Goal: Task Accomplishment & Management: Manage account settings

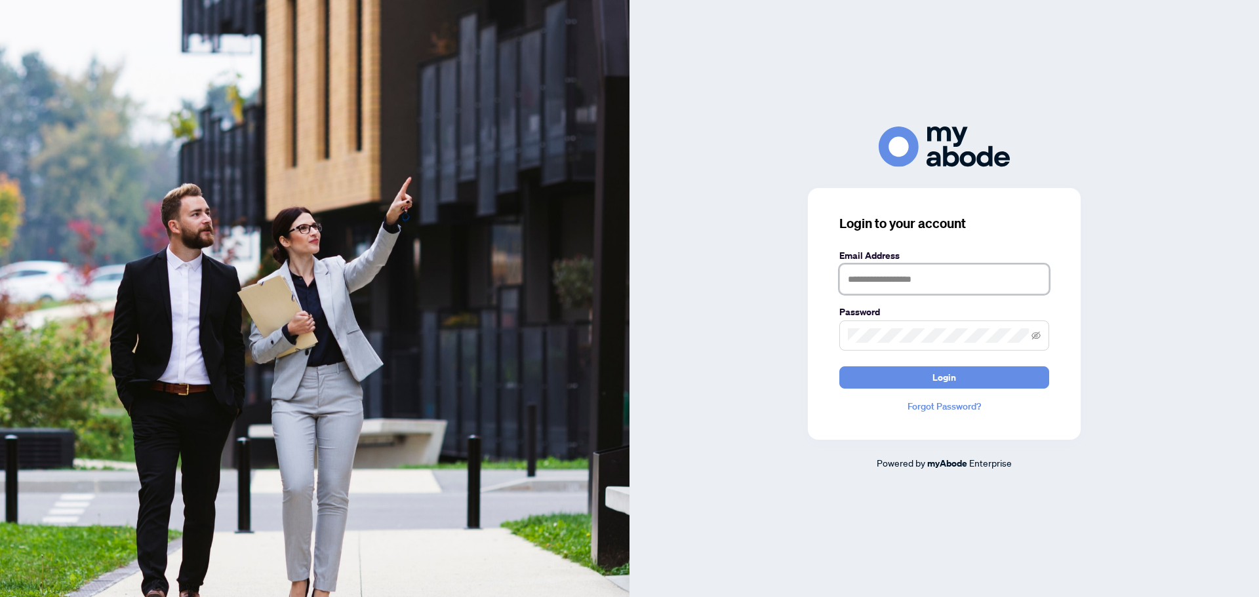
click at [920, 270] on input "text" at bounding box center [944, 279] width 210 height 30
type input "**********"
click at [920, 379] on button "Login" at bounding box center [944, 377] width 210 height 22
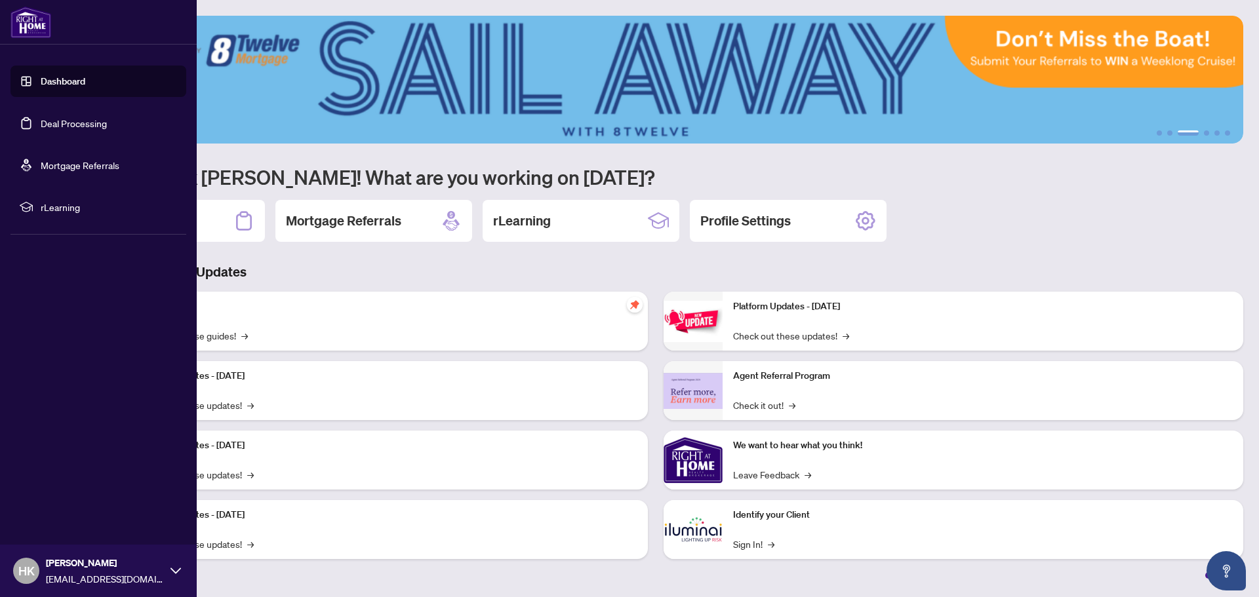
click at [79, 129] on link "Deal Processing" at bounding box center [74, 123] width 66 height 12
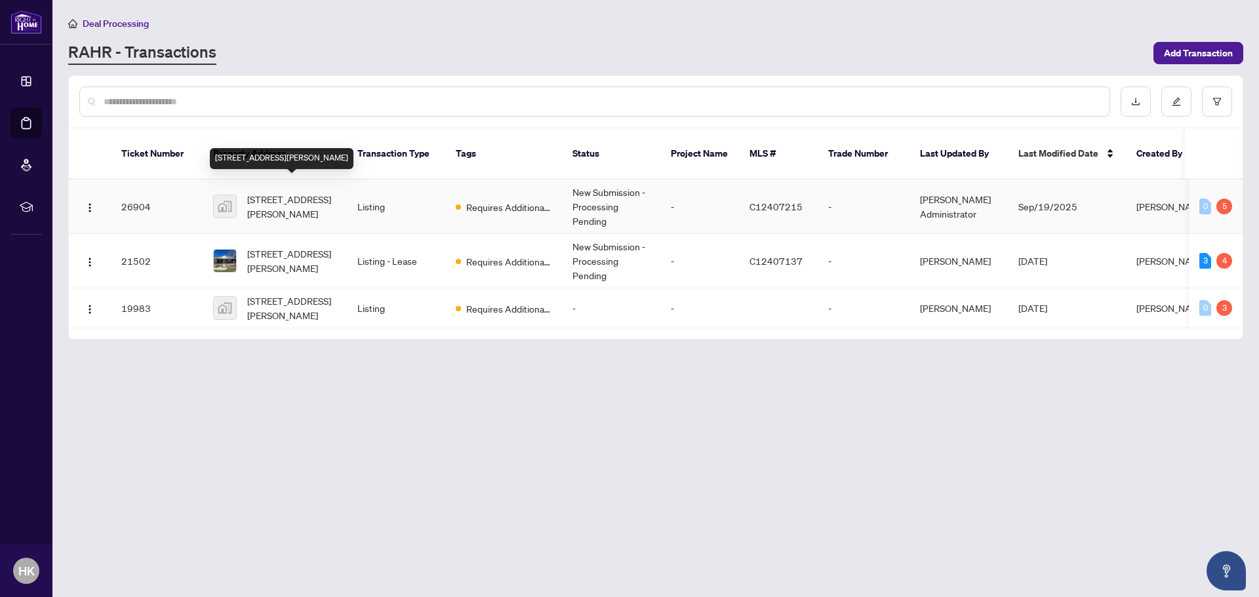
click at [305, 192] on span "[STREET_ADDRESS][PERSON_NAME]" at bounding box center [291, 206] width 89 height 29
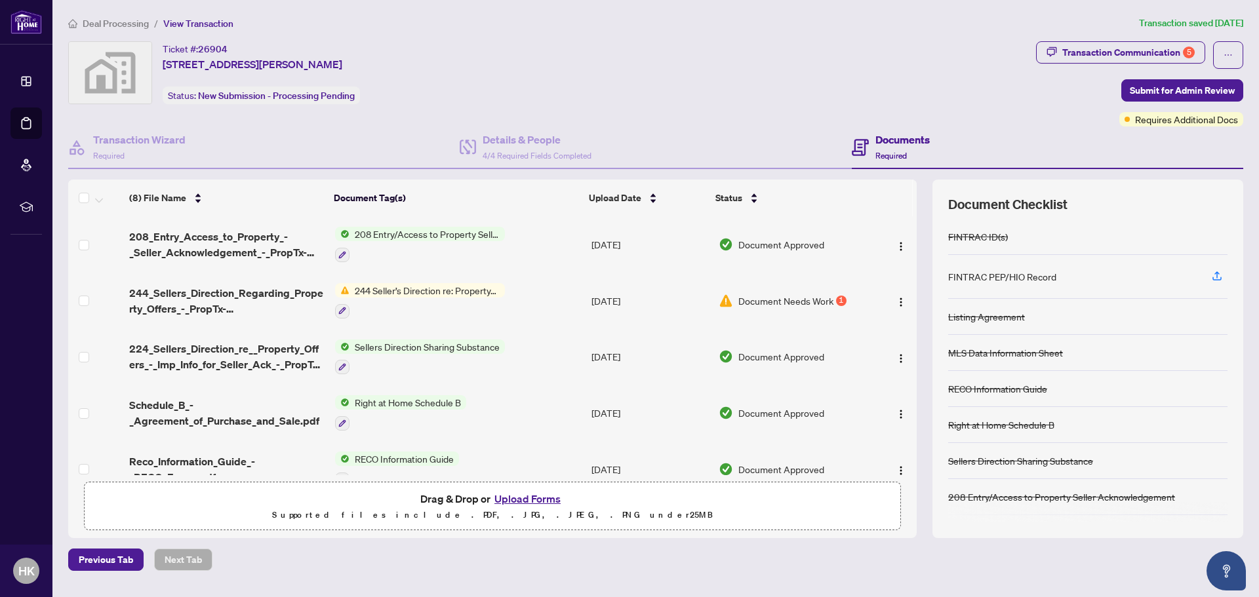
scroll to position [193, 0]
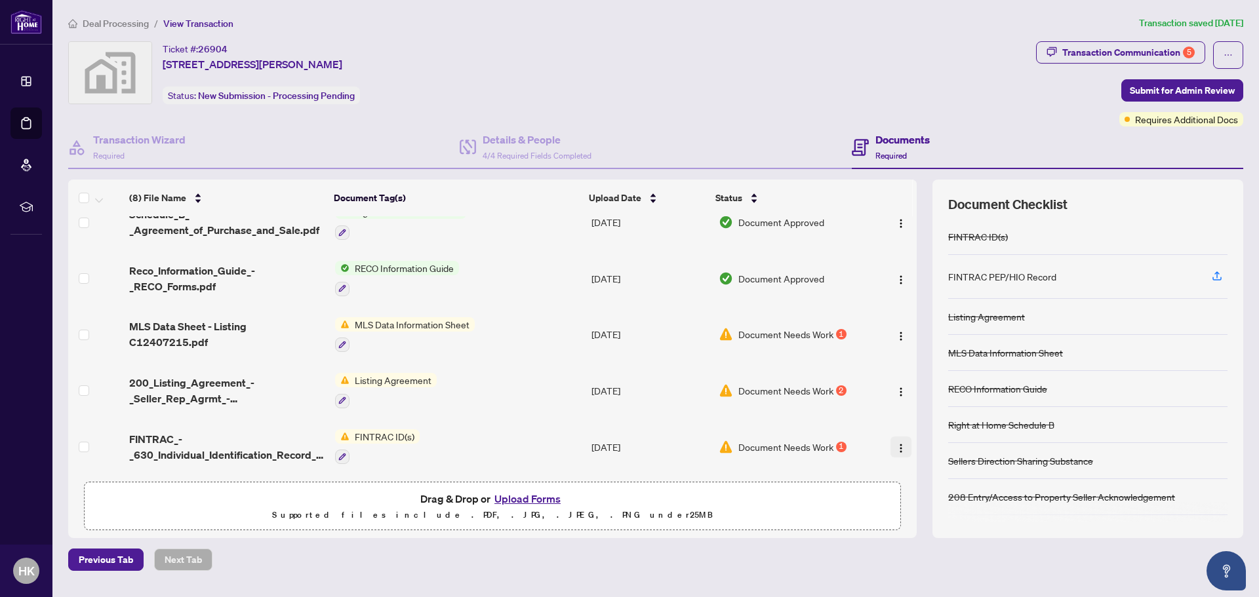
click at [901, 446] on img "button" at bounding box center [901, 448] width 10 height 10
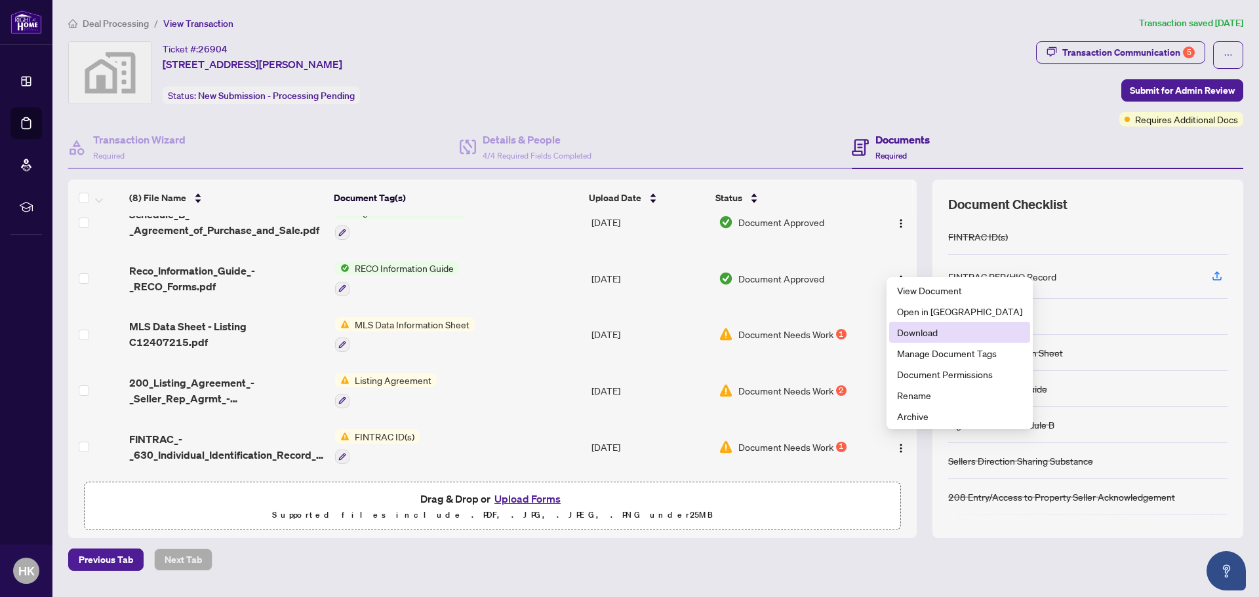
click at [928, 336] on span "Download" at bounding box center [959, 332] width 125 height 14
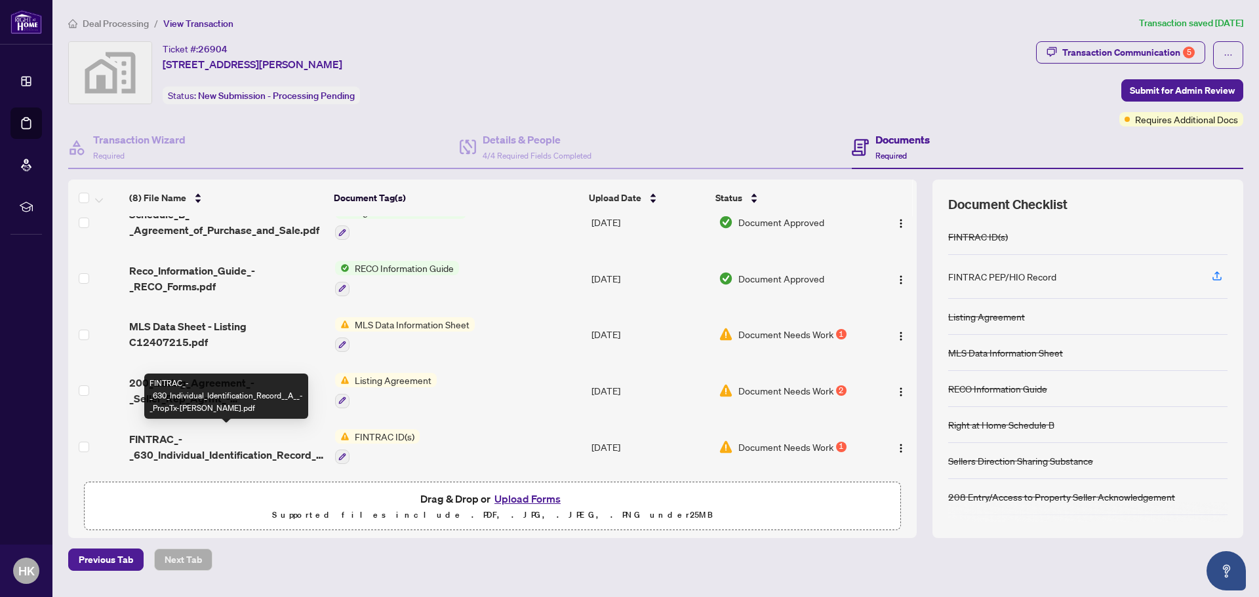
click at [201, 449] on span "FINTRAC_-_630_Individual_Identification_Record__A__-_PropTx-[PERSON_NAME].pdf" at bounding box center [226, 446] width 195 height 31
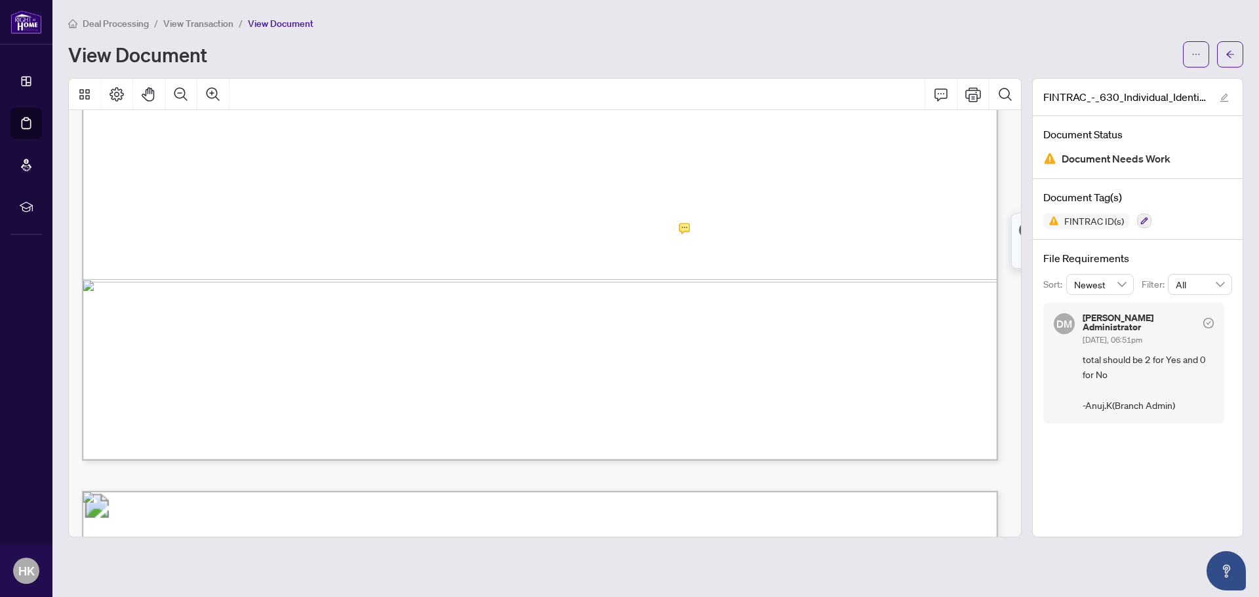
scroll to position [3147, 0]
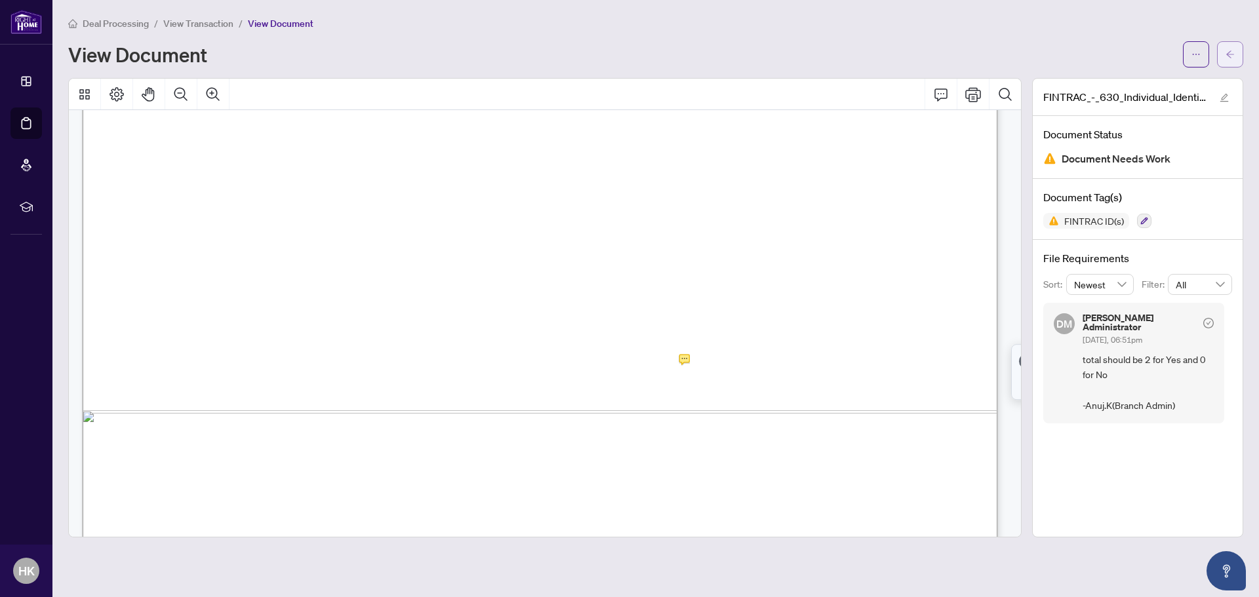
click at [1220, 58] on button "button" at bounding box center [1230, 54] width 26 height 26
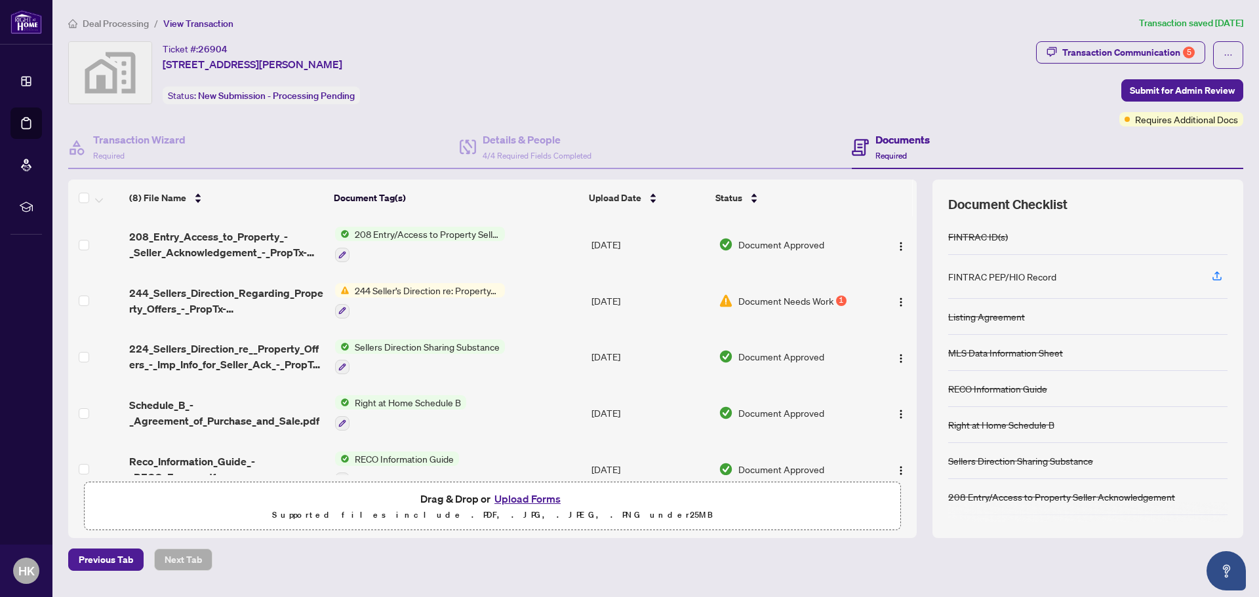
scroll to position [193, 0]
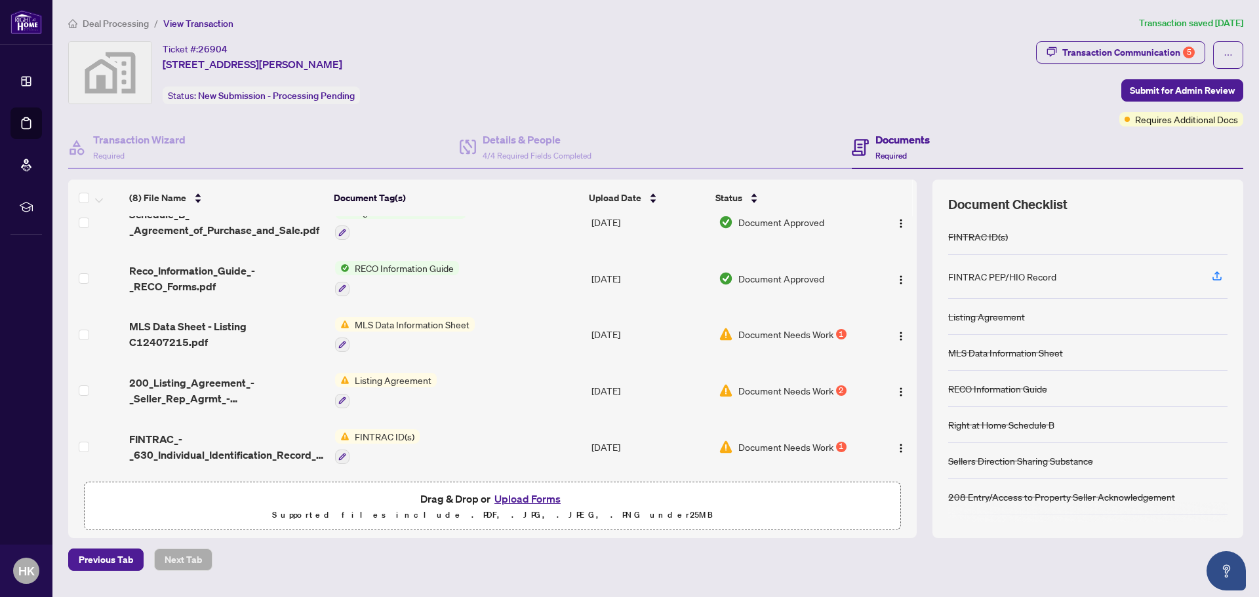
click at [770, 388] on span "Document Needs Work" at bounding box center [785, 391] width 95 height 14
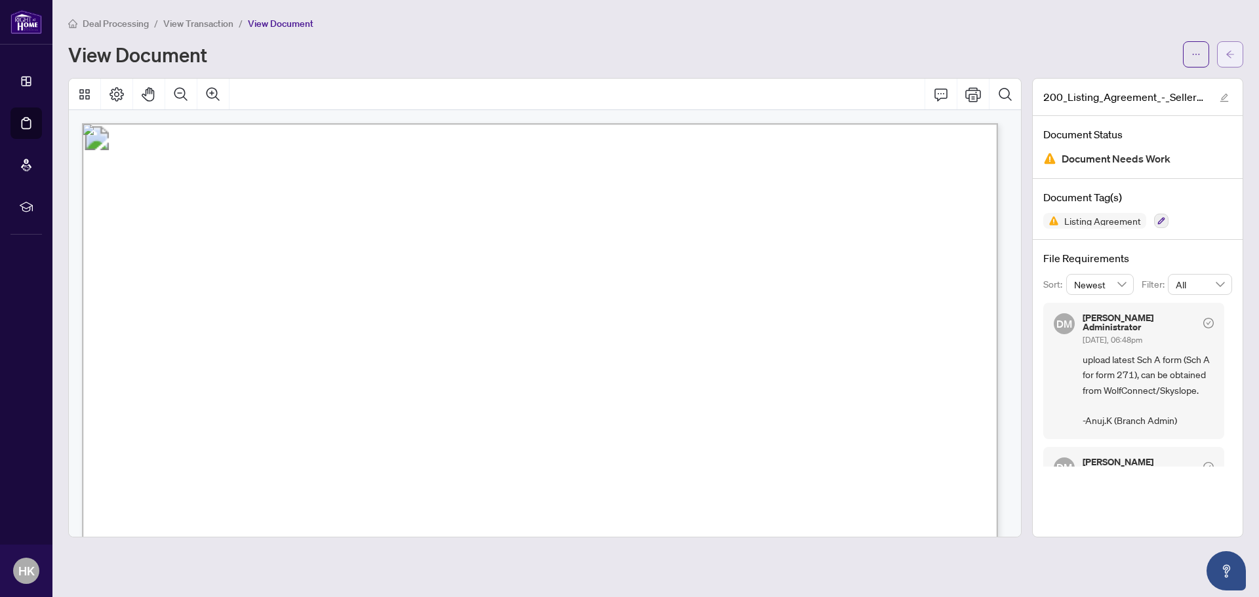
click at [1229, 56] on icon "arrow-left" at bounding box center [1230, 53] width 8 height 7
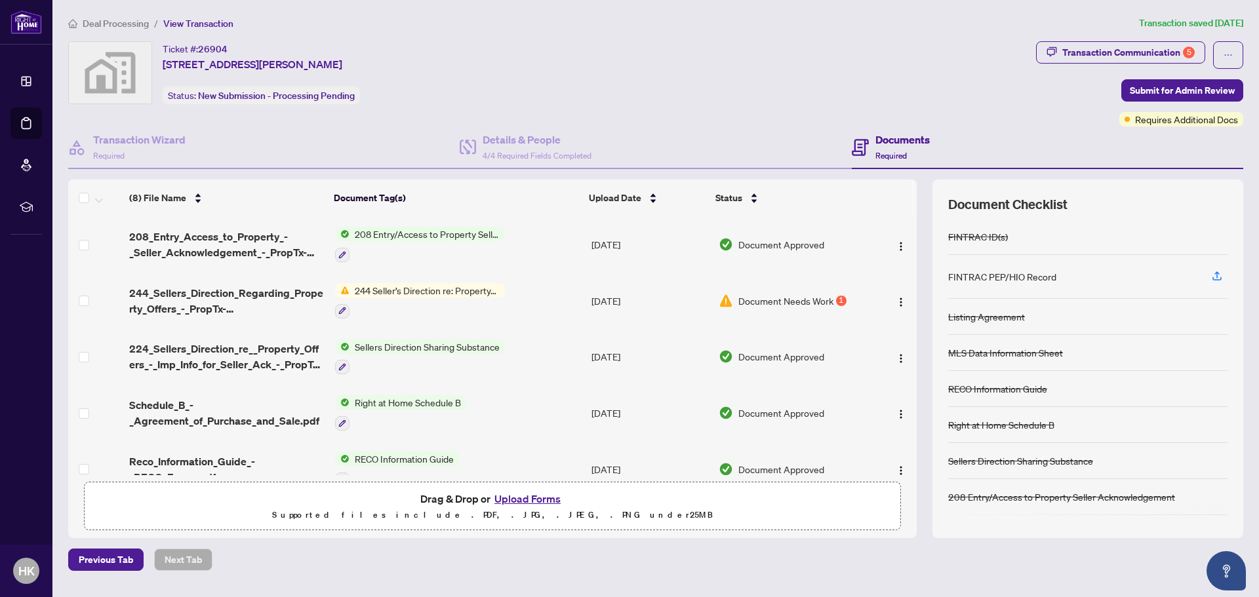
scroll to position [193, 0]
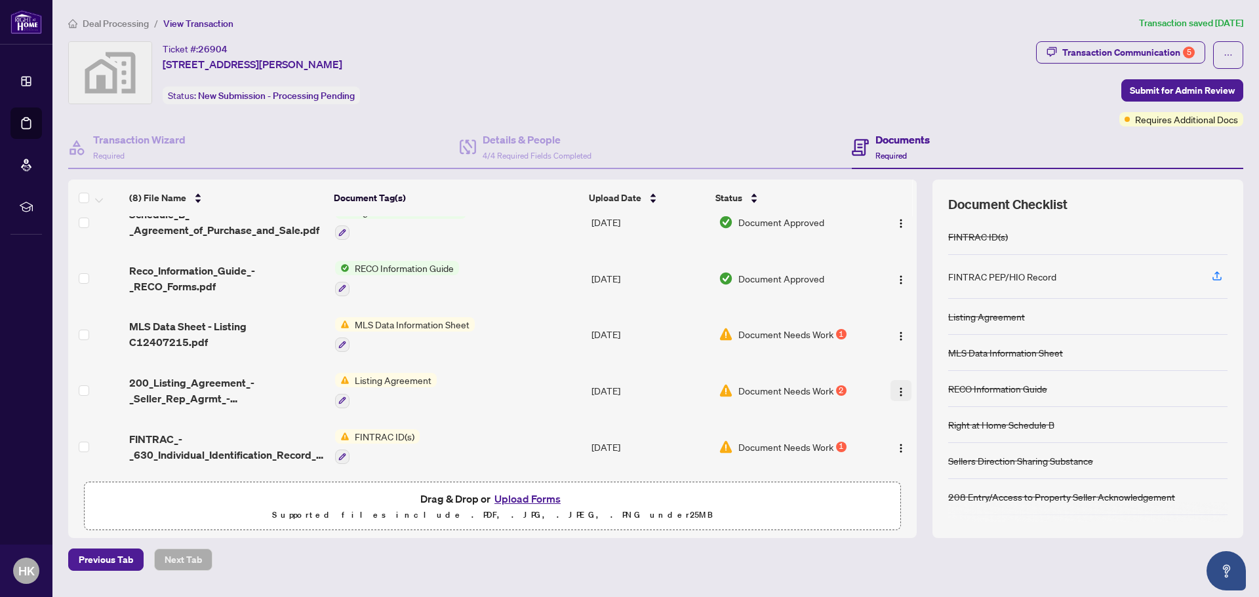
click at [899, 387] on img "button" at bounding box center [901, 392] width 10 height 10
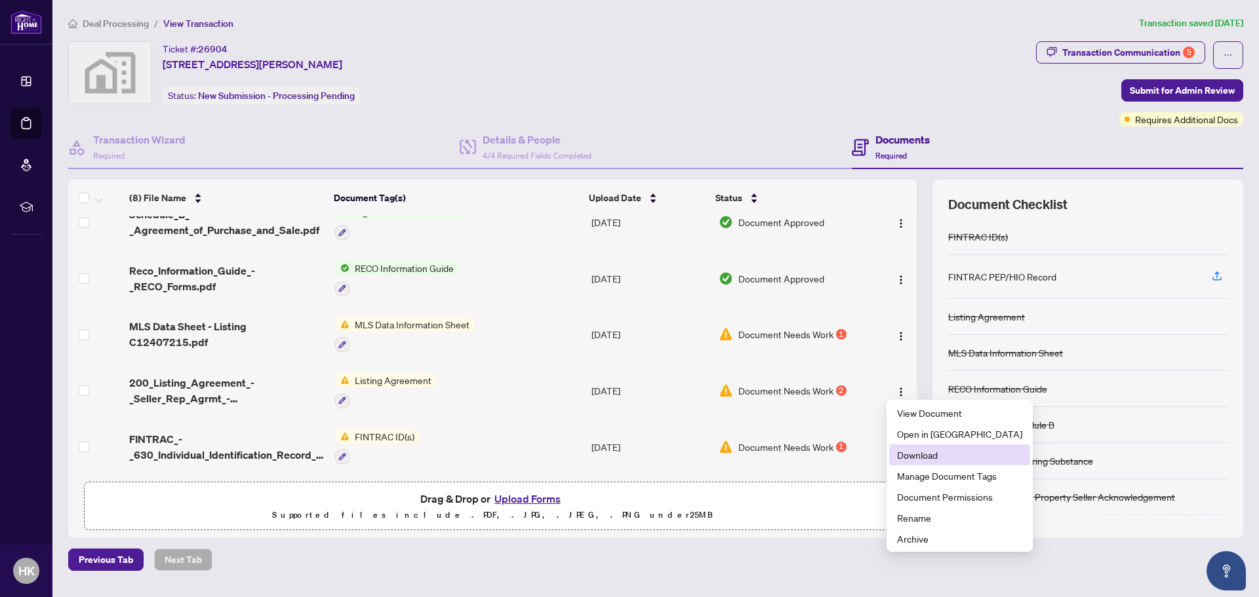
click at [925, 456] on span "Download" at bounding box center [959, 455] width 125 height 14
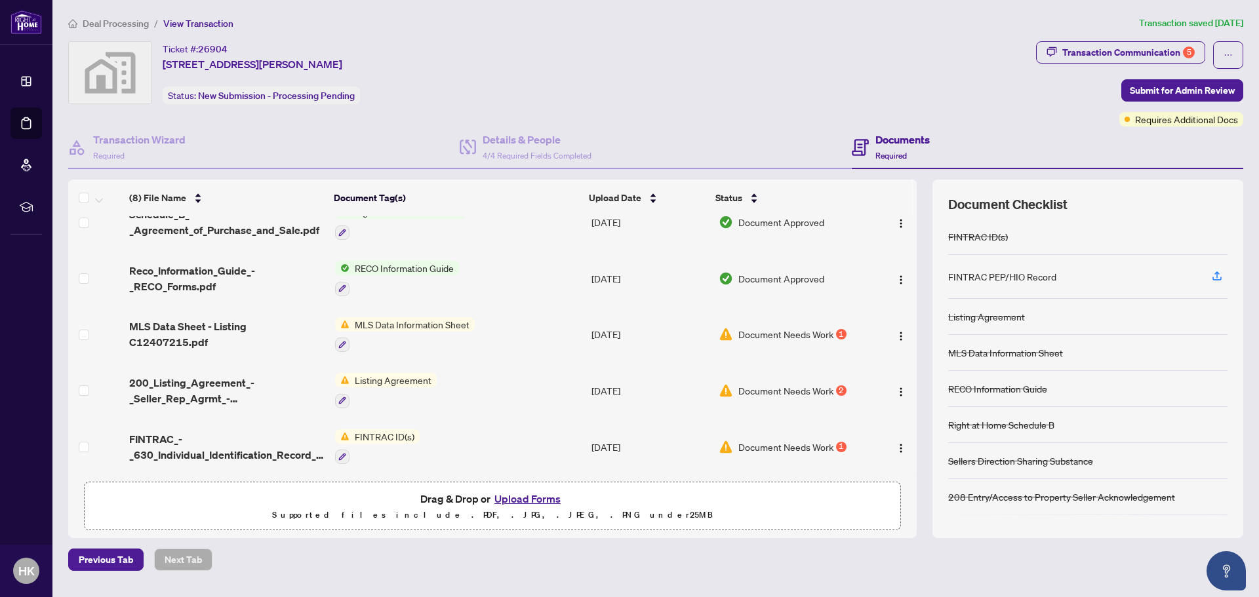
click at [759, 390] on span "Document Needs Work" at bounding box center [785, 391] width 95 height 14
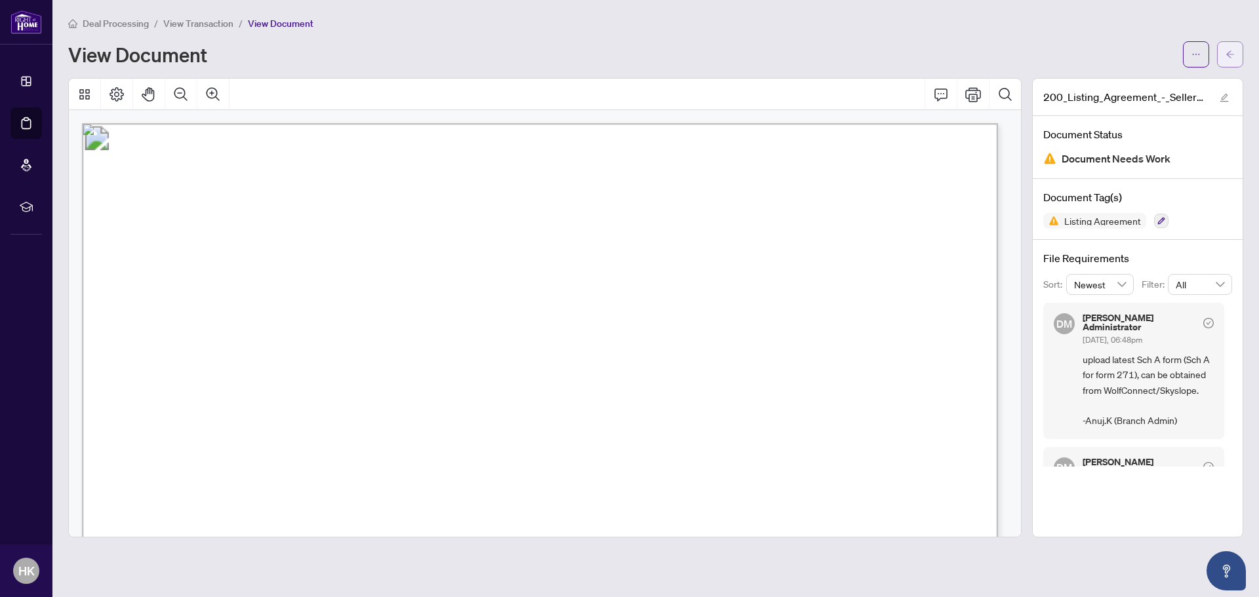
click at [1234, 60] on button "button" at bounding box center [1230, 54] width 26 height 26
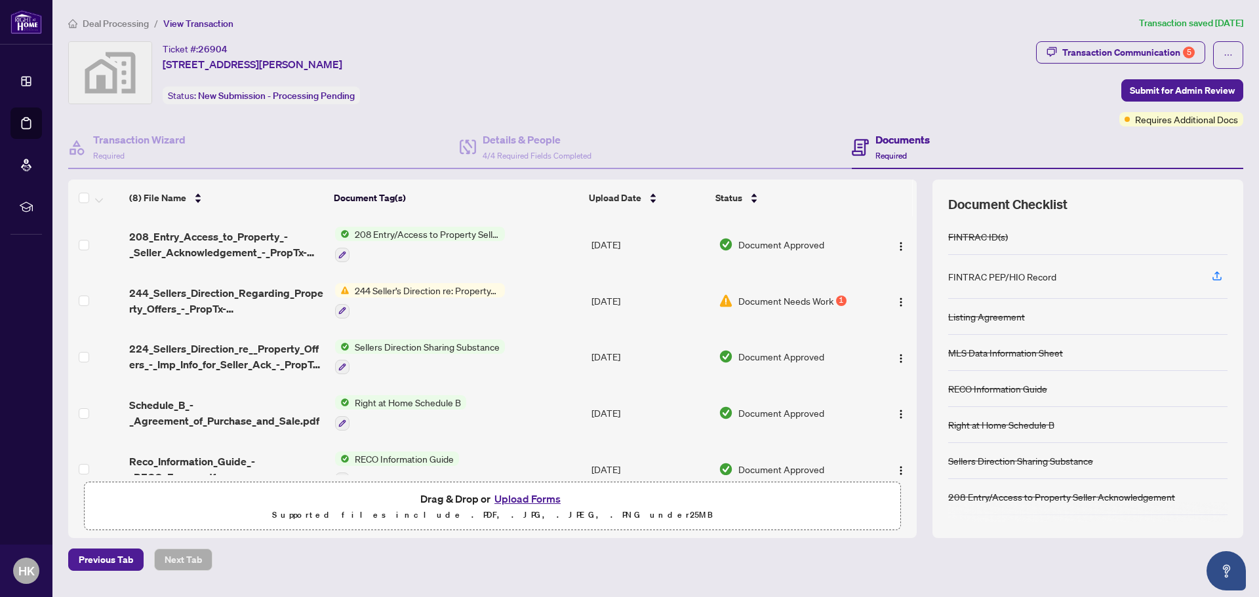
scroll to position [193, 0]
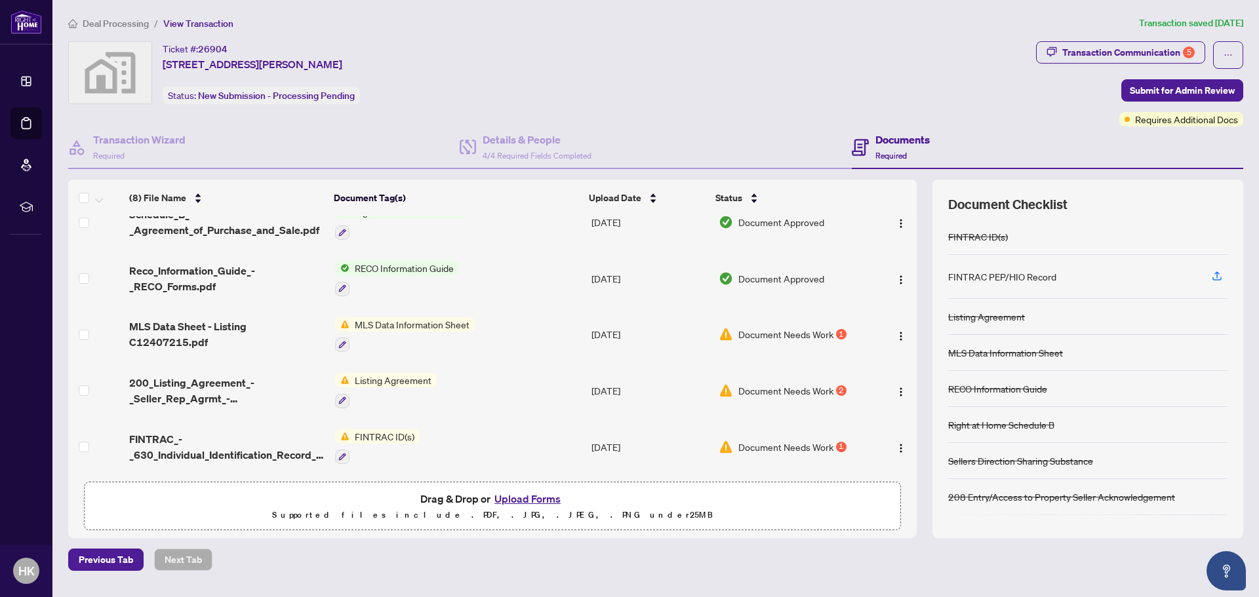
click at [812, 330] on span "Document Needs Work" at bounding box center [785, 334] width 95 height 14
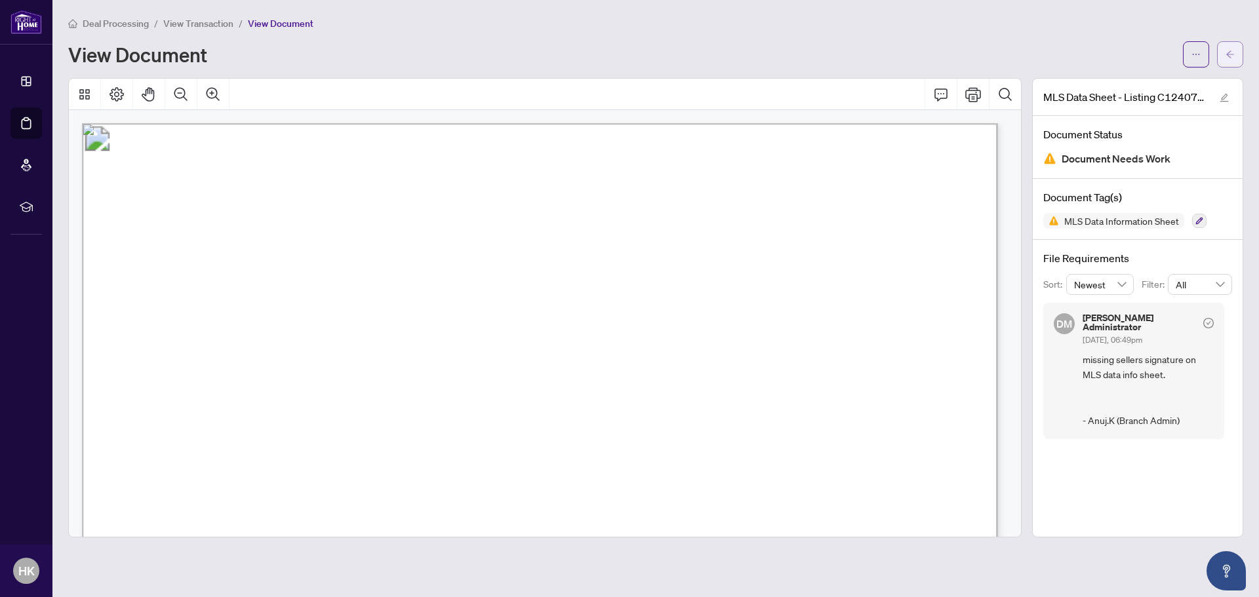
click at [1240, 57] on button "button" at bounding box center [1230, 54] width 26 height 26
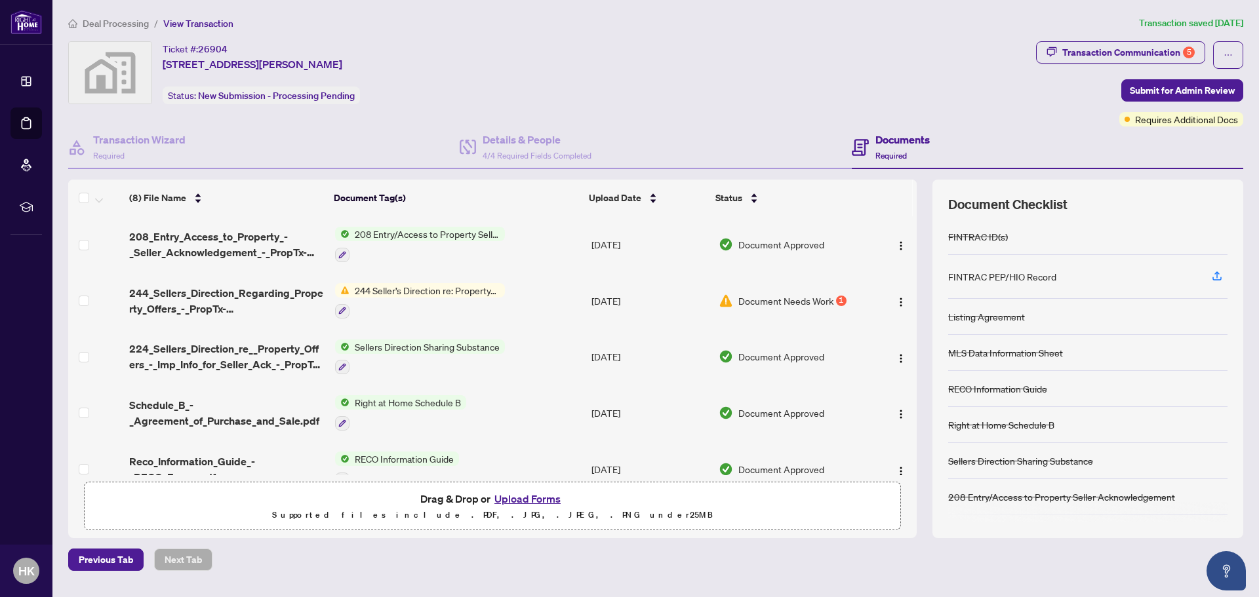
click at [791, 294] on span "Document Needs Work" at bounding box center [785, 301] width 95 height 14
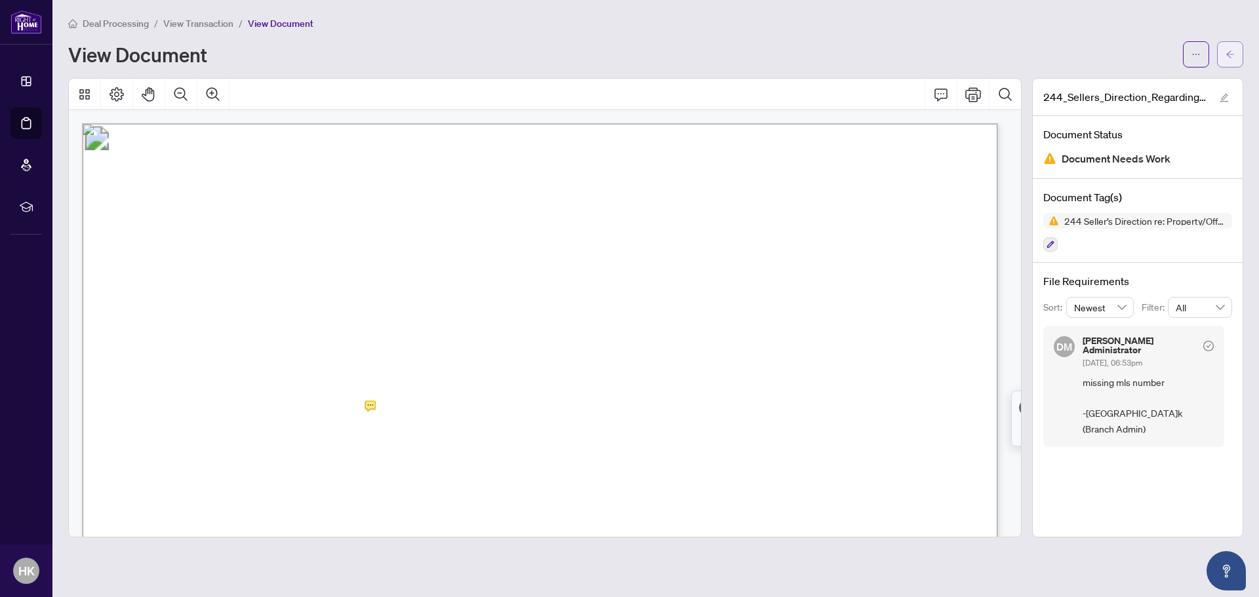
click at [1231, 47] on span "button" at bounding box center [1229, 54] width 9 height 21
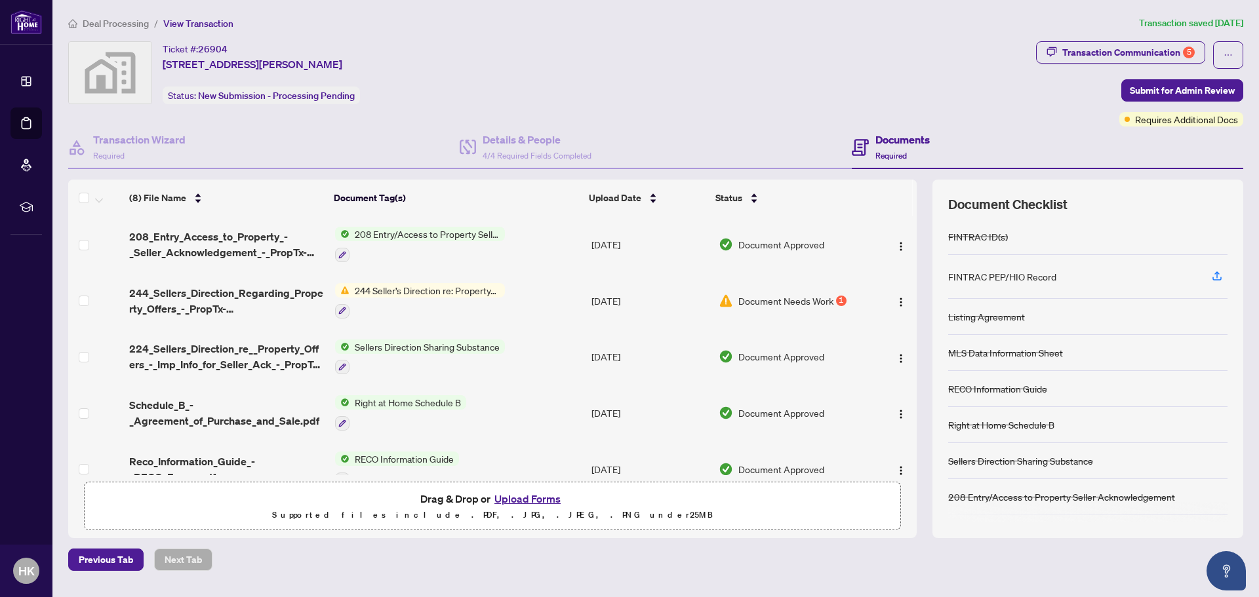
scroll to position [193, 0]
